Goal: Information Seeking & Learning: Learn about a topic

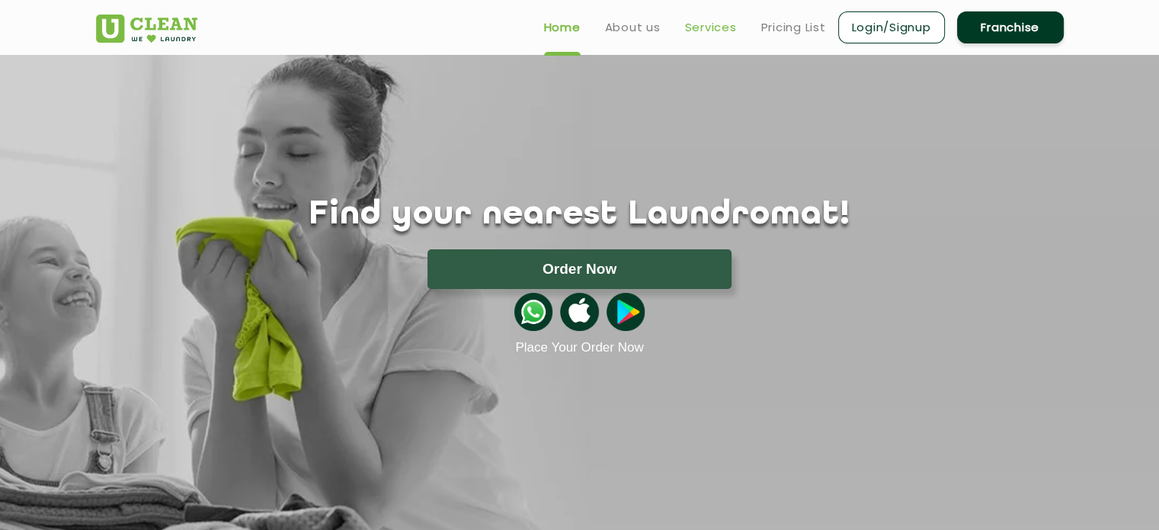
click at [732, 28] on link "Services" at bounding box center [711, 27] width 52 height 18
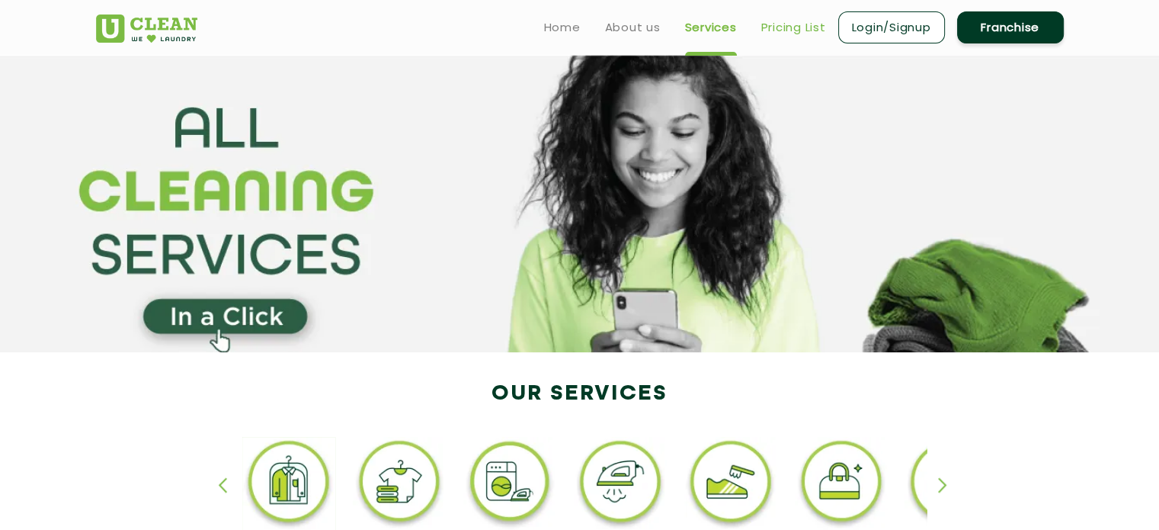
click at [796, 26] on link "Pricing List" at bounding box center [793, 27] width 65 height 18
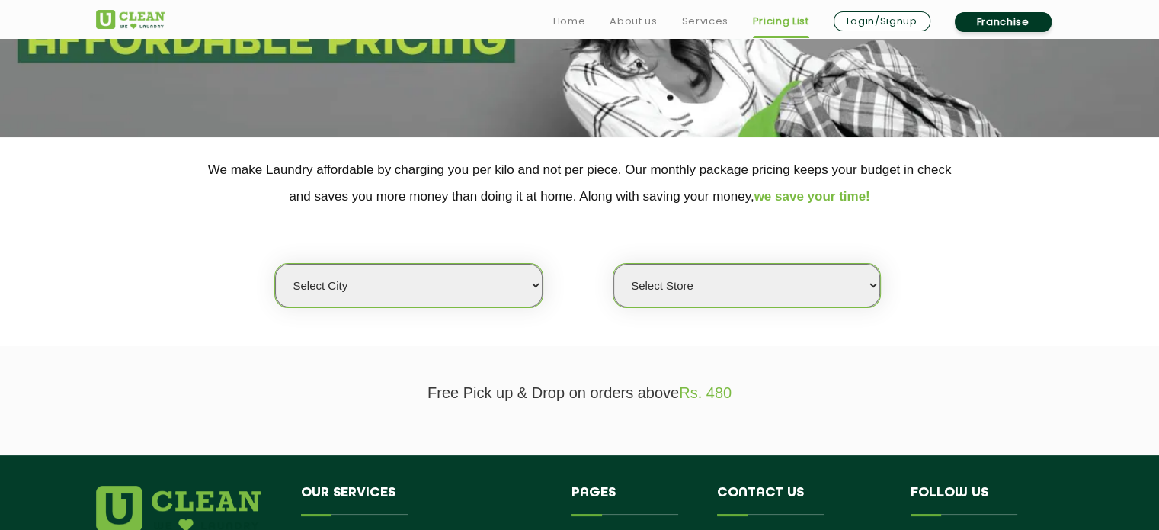
scroll to position [223, 0]
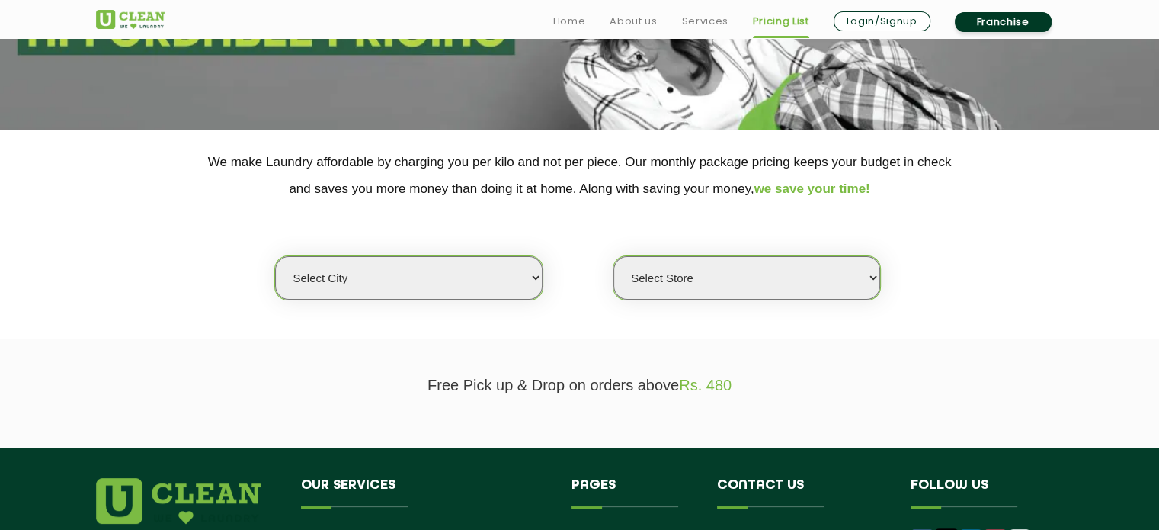
click at [498, 277] on select "Select city [GEOGRAPHIC_DATA] [GEOGRAPHIC_DATA] [GEOGRAPHIC_DATA] [GEOGRAPHIC_D…" at bounding box center [408, 277] width 267 height 43
select select "16"
click at [275, 256] on select "Select city [GEOGRAPHIC_DATA] [GEOGRAPHIC_DATA] [GEOGRAPHIC_DATA] [GEOGRAPHIC_D…" at bounding box center [408, 277] width 267 height 43
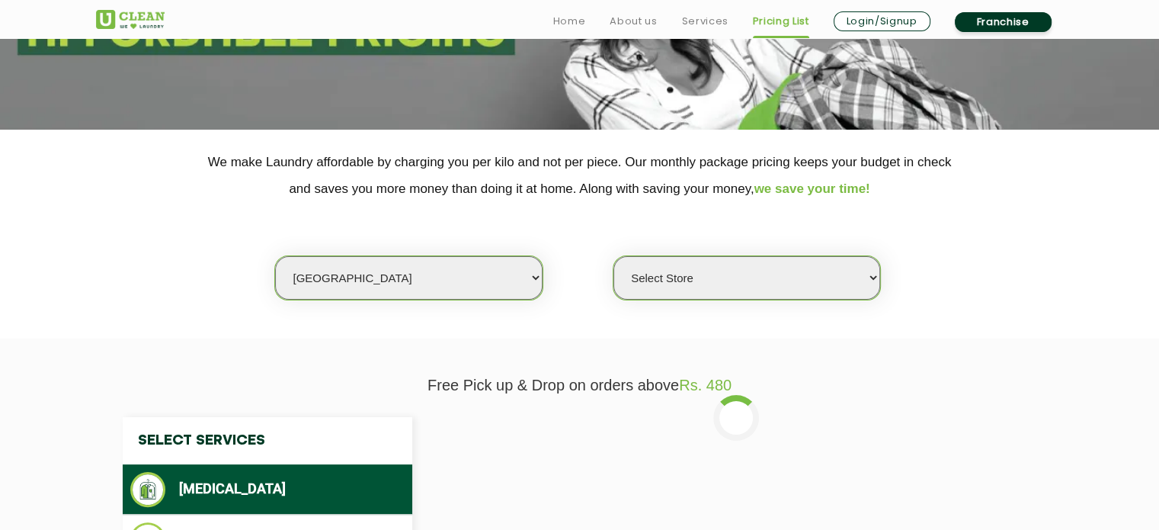
click at [661, 274] on select "Select Store UClean Powai UClean Deonar UClean LBS Marg UClean Chembur UClean W…" at bounding box center [746, 277] width 267 height 43
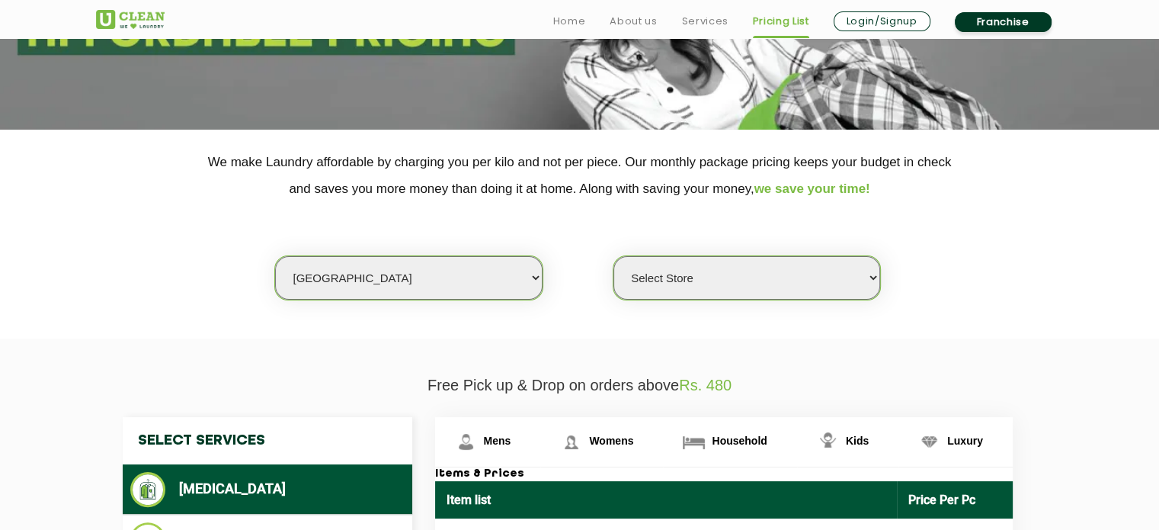
select select "435"
click at [613, 256] on select "Select Store UClean Powai UClean Deonar UClean LBS Marg UClean Chembur UClean W…" at bounding box center [746, 277] width 267 height 43
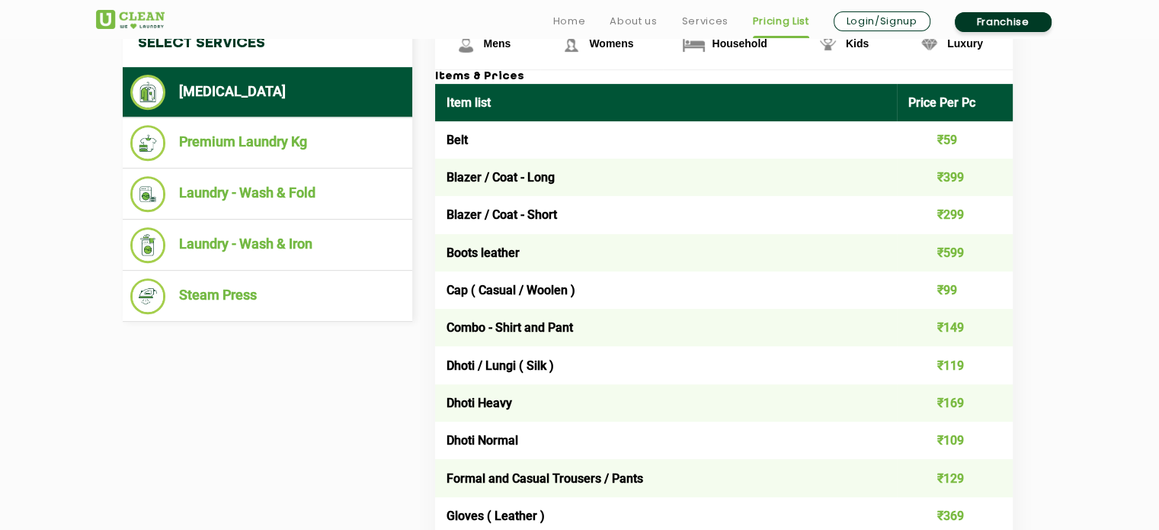
scroll to position [643, 0]
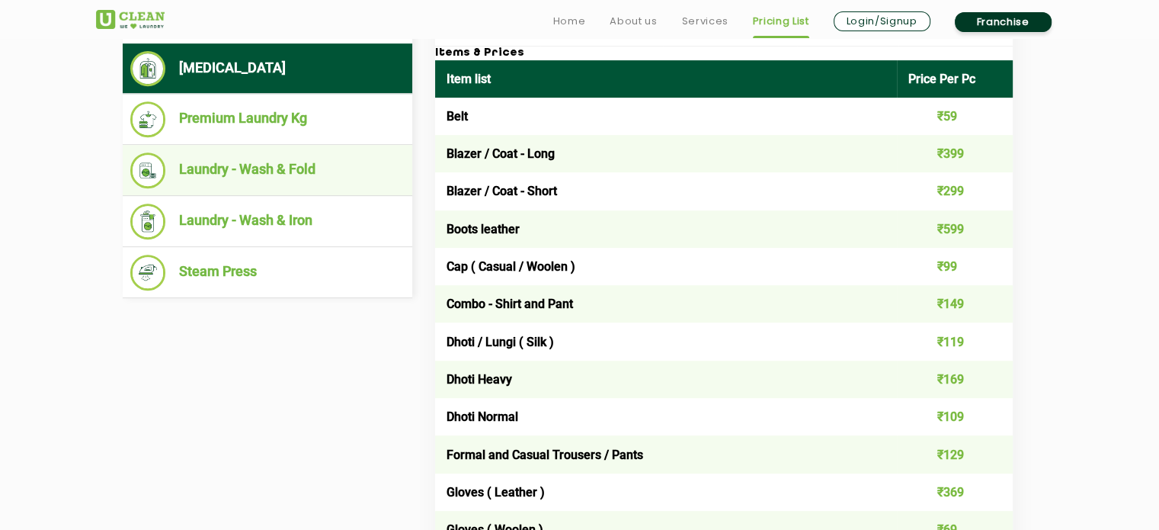
click at [364, 173] on li "Laundry - Wash & Fold" at bounding box center [267, 170] width 274 height 36
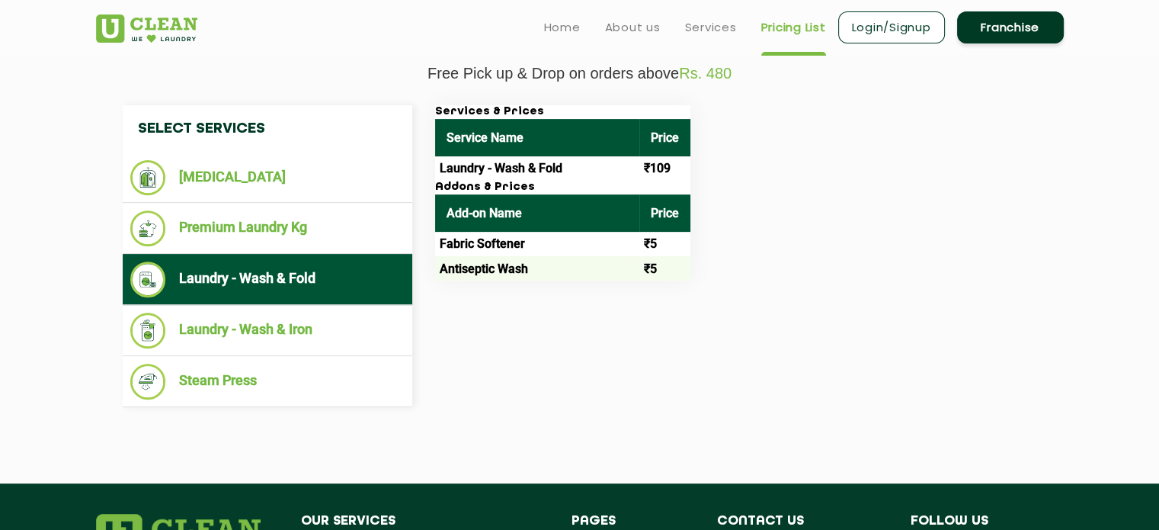
scroll to position [523, 0]
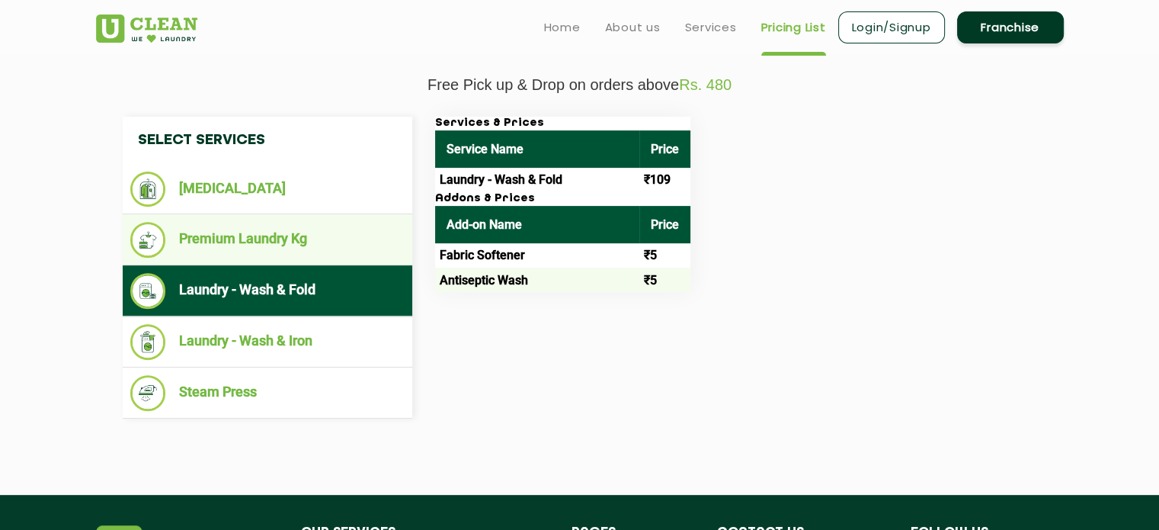
click at [298, 246] on li "Premium Laundry Kg" at bounding box center [267, 240] width 274 height 36
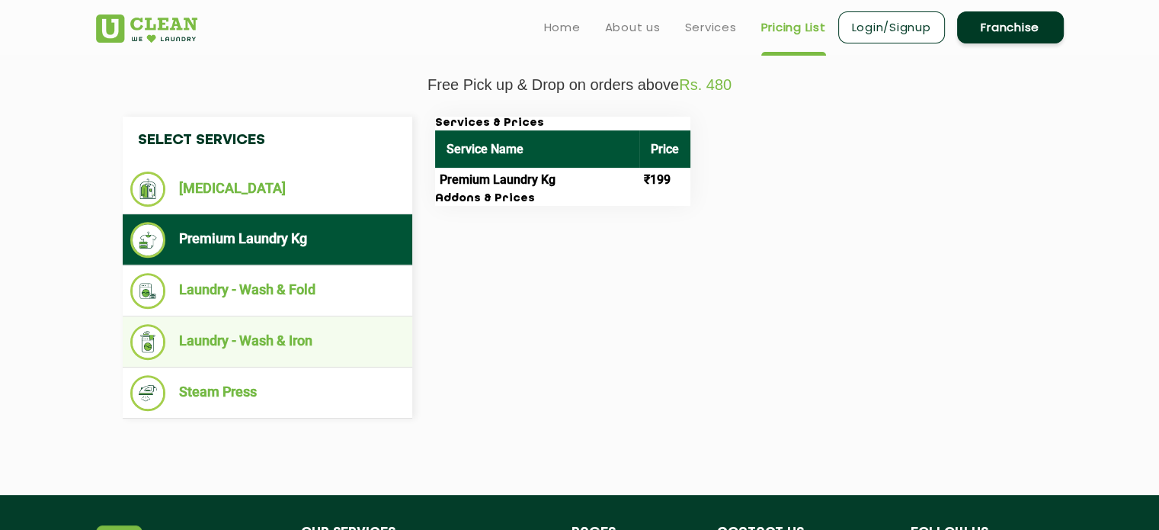
click at [274, 324] on li "Laundry - Wash & Iron" at bounding box center [267, 342] width 274 height 36
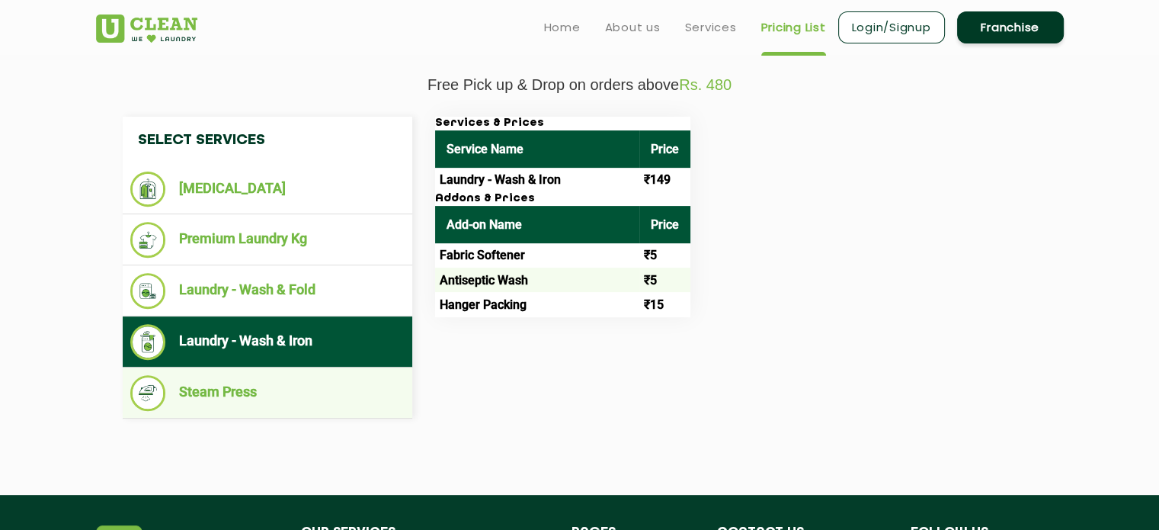
click at [256, 385] on li "Steam Press" at bounding box center [267, 393] width 274 height 36
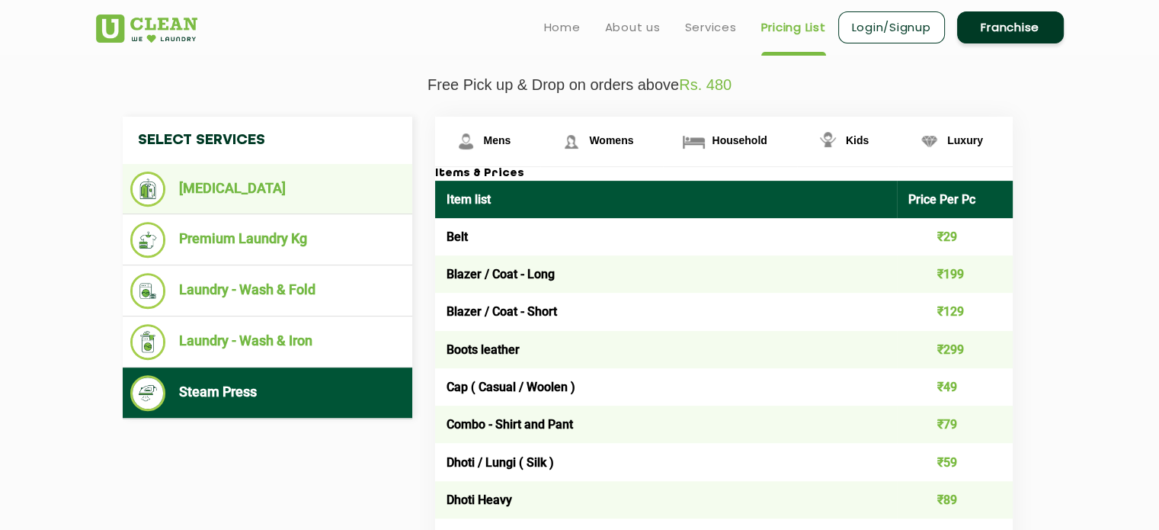
click at [300, 184] on li "[MEDICAL_DATA]" at bounding box center [267, 188] width 274 height 35
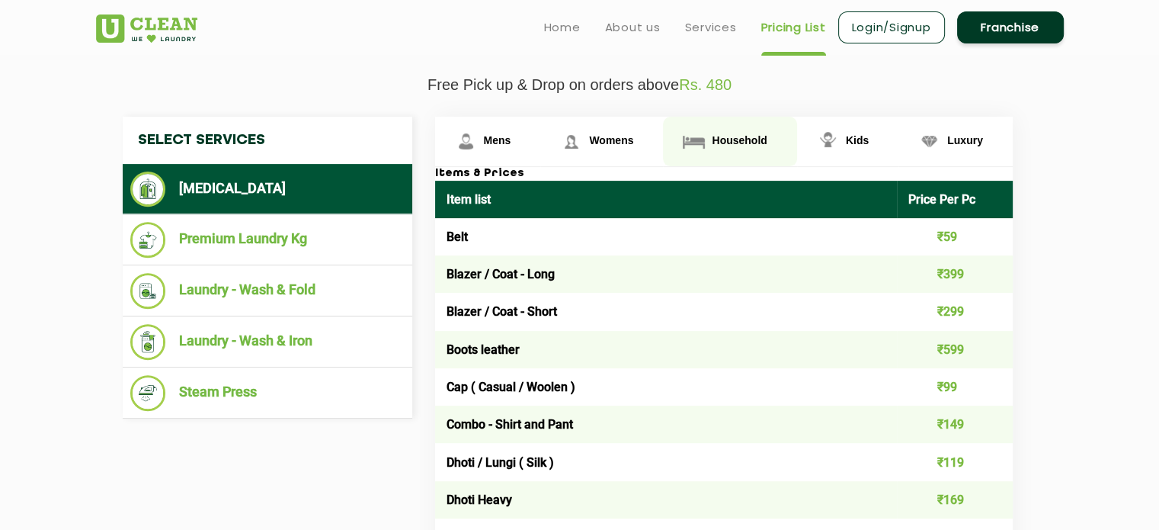
click at [541, 146] on link "Household" at bounding box center [488, 142] width 106 height 50
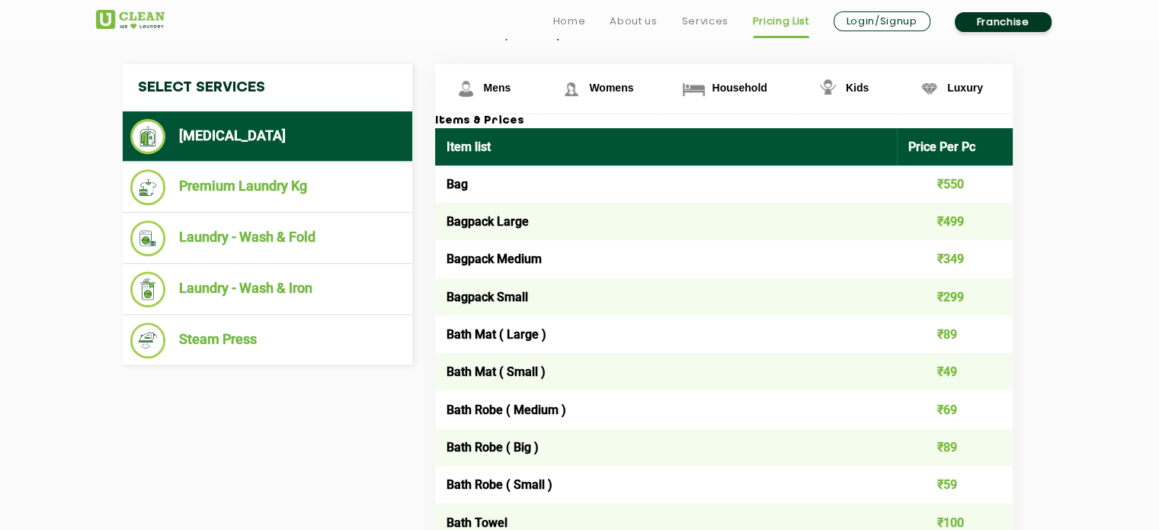
scroll to position [644, 0]
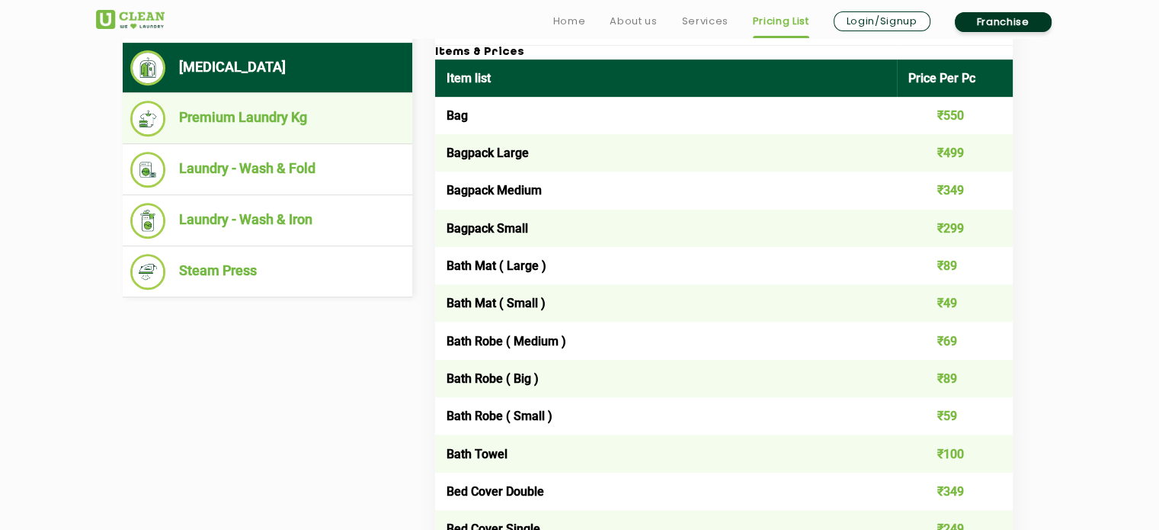
click at [348, 118] on li "Premium Laundry Kg" at bounding box center [267, 119] width 274 height 36
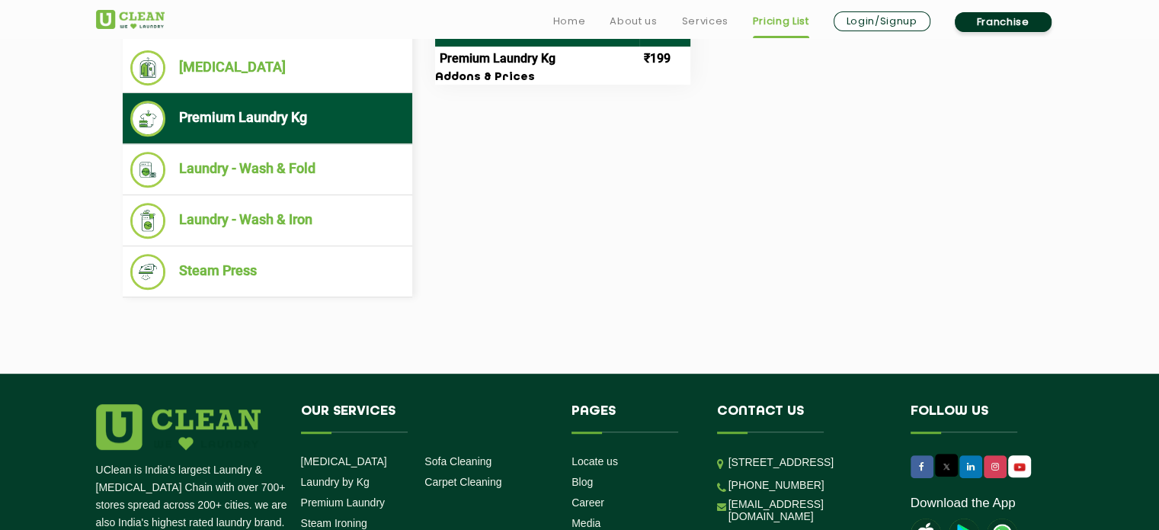
scroll to position [557, 0]
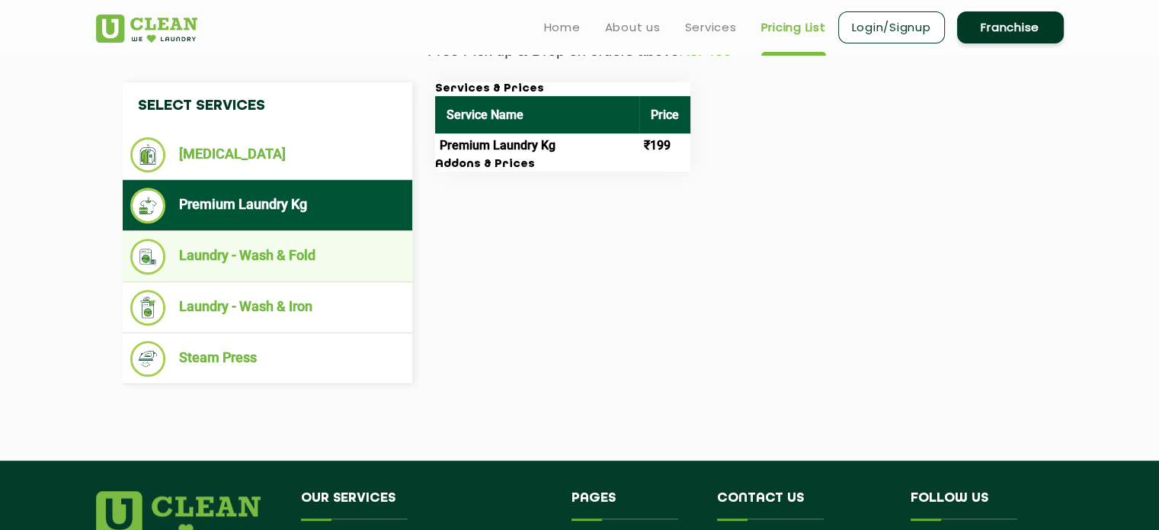
click at [325, 243] on li "Laundry - Wash & Fold" at bounding box center [267, 257] width 274 height 36
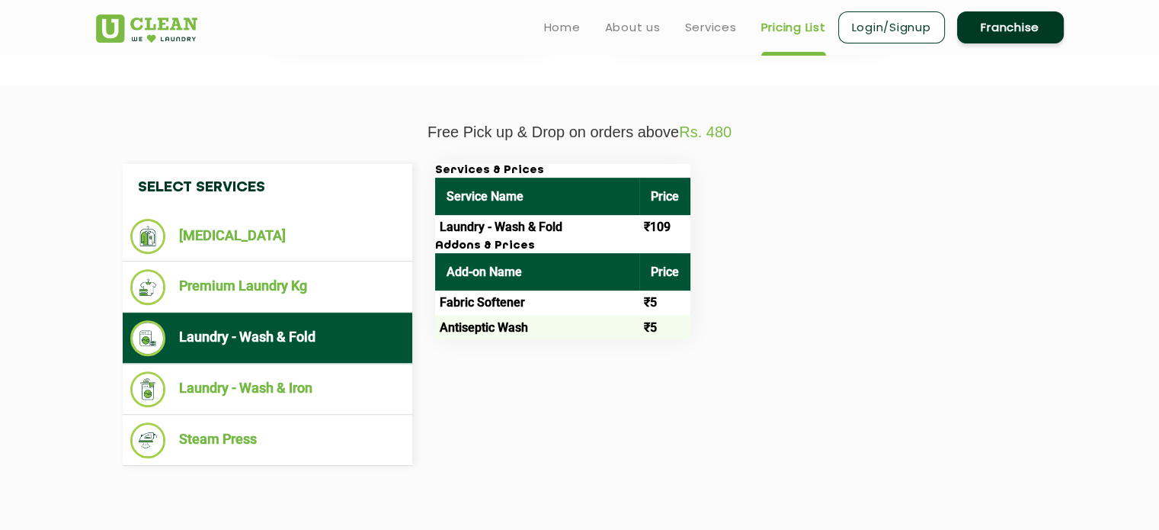
scroll to position [453, 0]
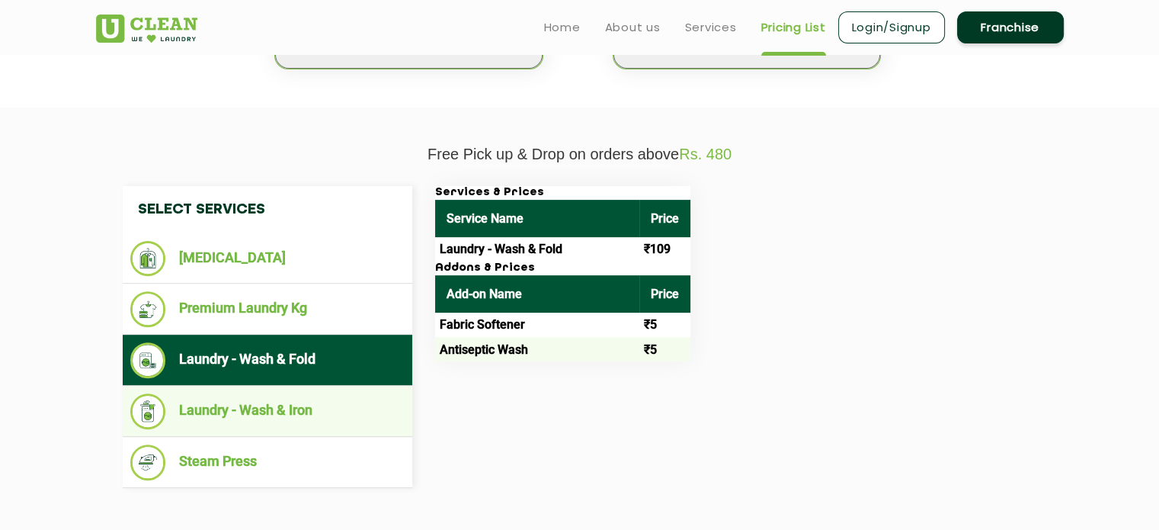
click at [263, 404] on li "Laundry - Wash & Iron" at bounding box center [267, 411] width 274 height 36
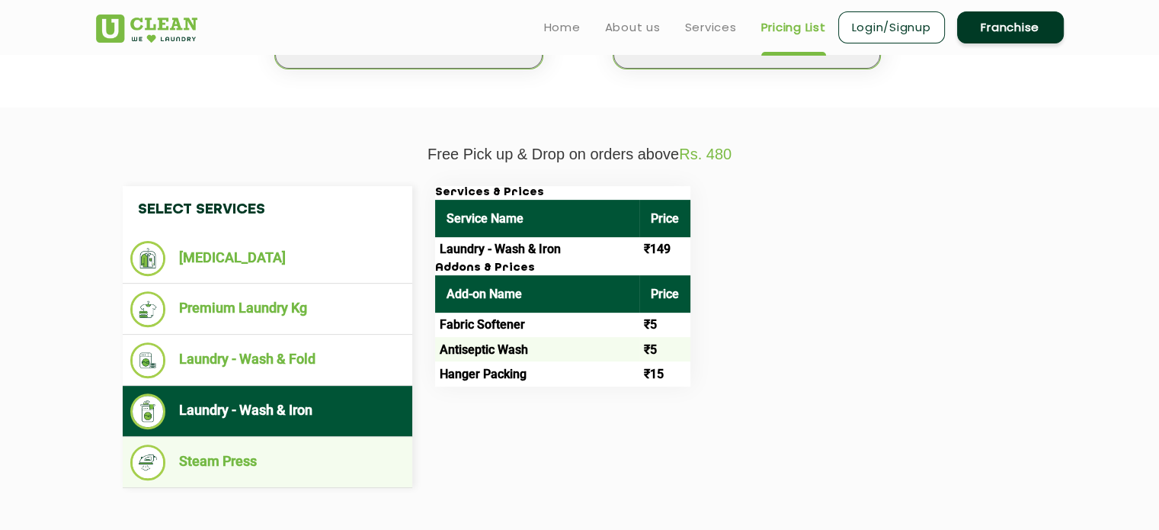
click at [305, 475] on li "Steam Press" at bounding box center [267, 462] width 274 height 36
